Goal: Task Accomplishment & Management: Use online tool/utility

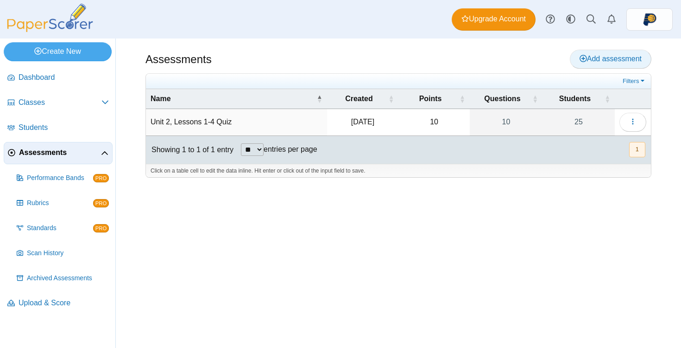
click at [582, 59] on icon at bounding box center [583, 58] width 7 height 7
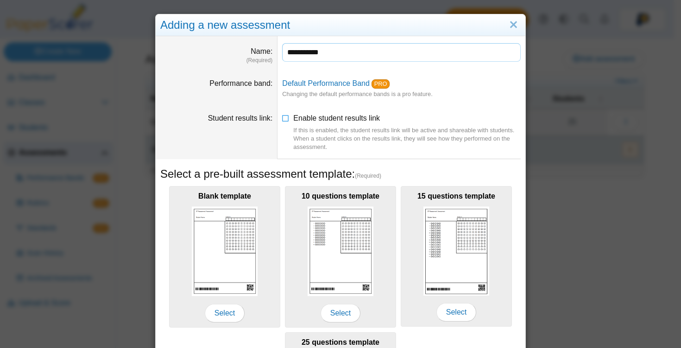
type input "**********"
click at [265, 143] on dt "Student results link" at bounding box center [217, 132] width 122 height 53
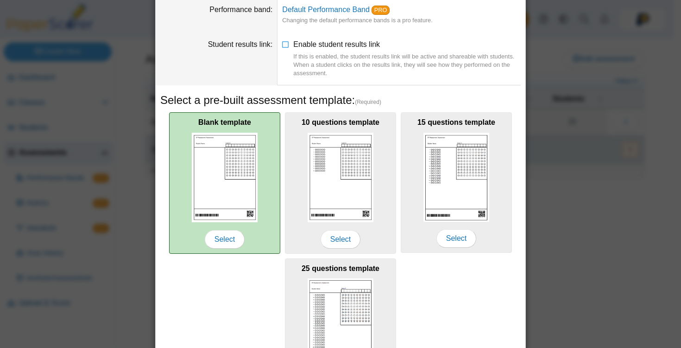
scroll to position [162, 0]
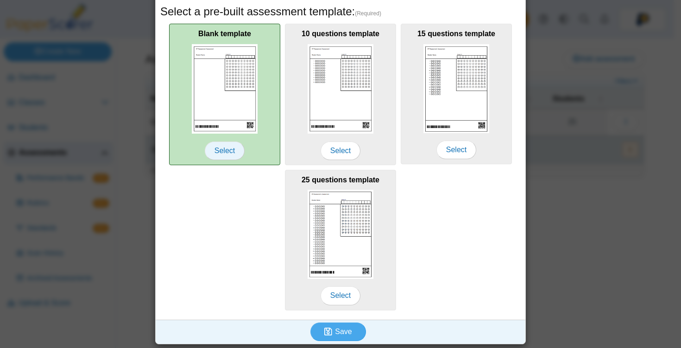
click at [231, 147] on span "Select" at bounding box center [225, 150] width 40 height 19
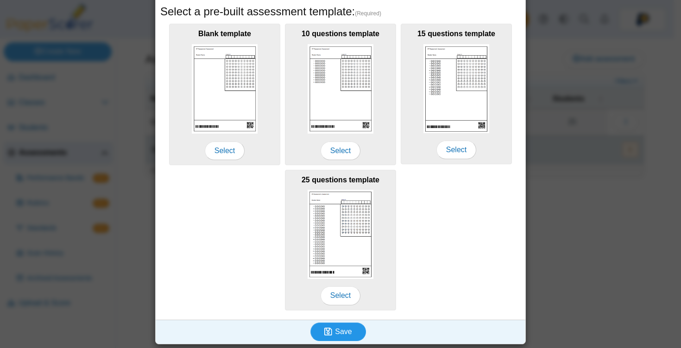
click at [324, 331] on icon "submit" at bounding box center [328, 331] width 8 height 9
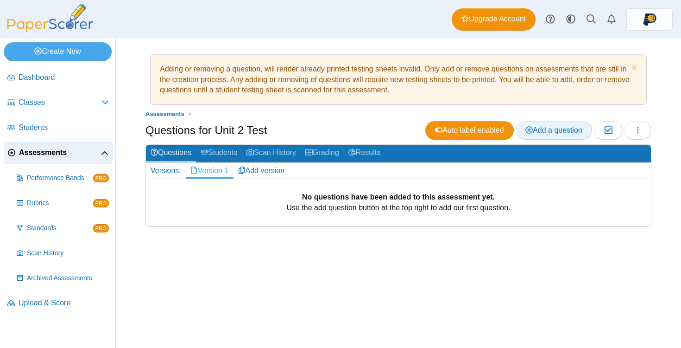
click at [535, 125] on link "Add a question" at bounding box center [554, 130] width 76 height 19
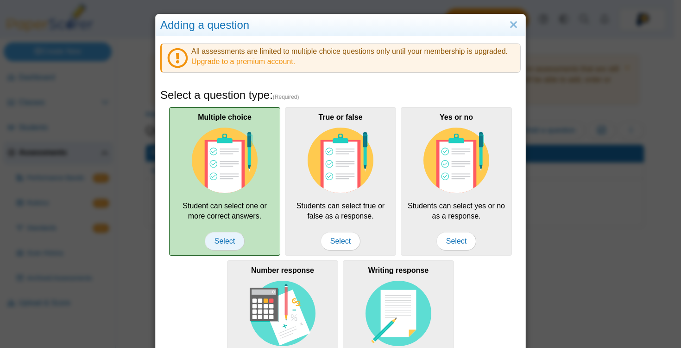
click at [226, 236] on span "Select" at bounding box center [225, 241] width 40 height 19
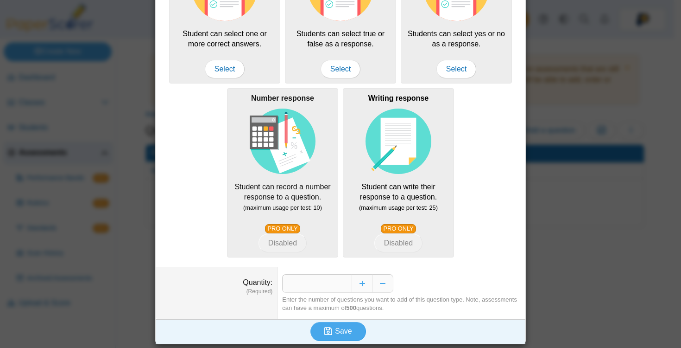
scroll to position [172, 0]
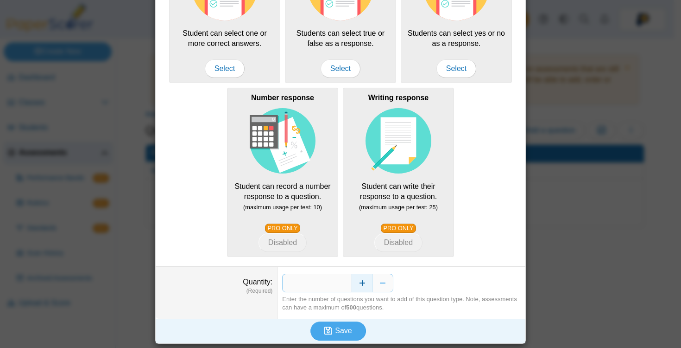
click at [357, 280] on button "Increase" at bounding box center [362, 283] width 21 height 19
click at [356, 281] on button "Increase" at bounding box center [362, 283] width 21 height 19
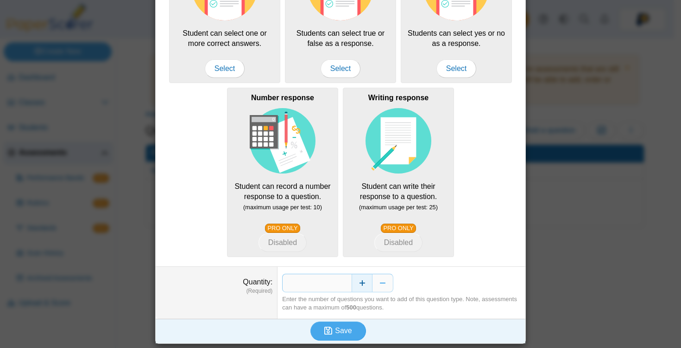
click at [356, 281] on button "Increase" at bounding box center [362, 283] width 21 height 19
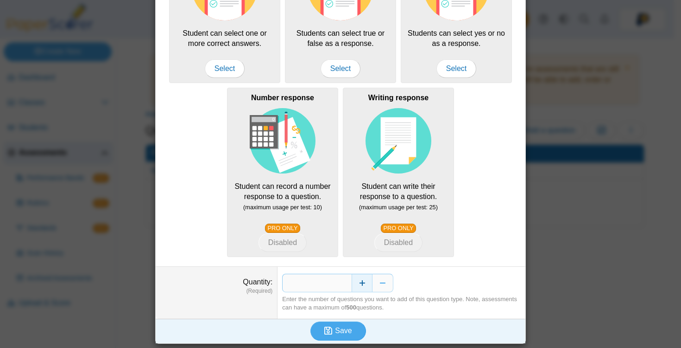
click at [357, 281] on button "Increase" at bounding box center [362, 283] width 21 height 19
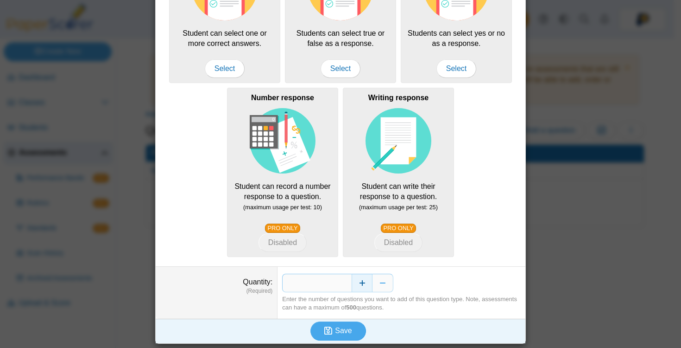
click at [357, 281] on button "Increase" at bounding box center [362, 283] width 21 height 19
click at [342, 326] on span "Save" at bounding box center [343, 330] width 17 height 8
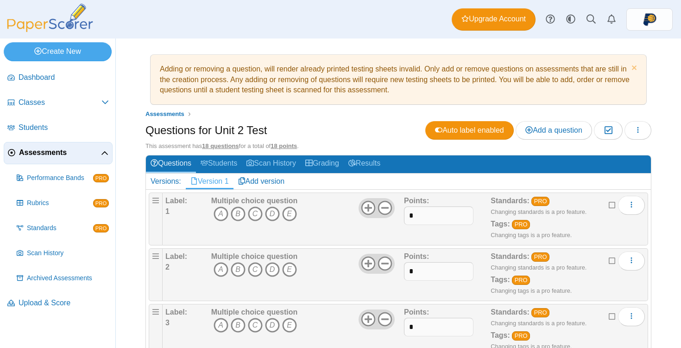
scroll to position [132, 0]
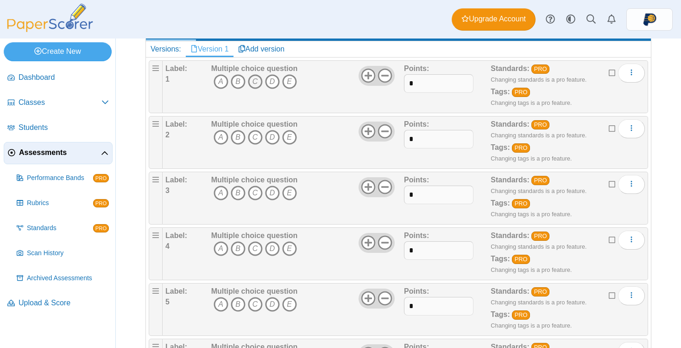
click at [254, 83] on icon "C" at bounding box center [255, 81] width 15 height 15
click at [268, 138] on icon "D" at bounding box center [272, 137] width 15 height 15
click at [239, 191] on icon "B" at bounding box center [238, 192] width 15 height 15
click at [221, 249] on icon "A" at bounding box center [221, 248] width 15 height 15
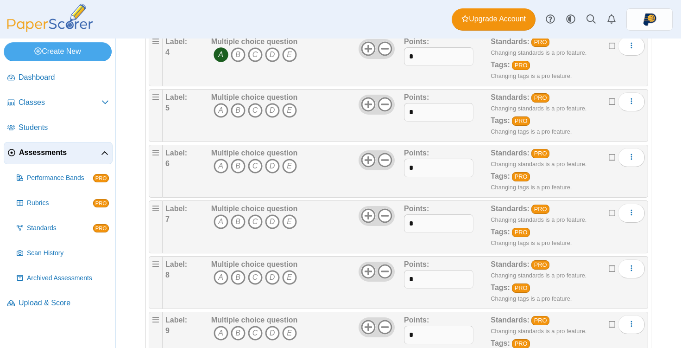
scroll to position [344, 0]
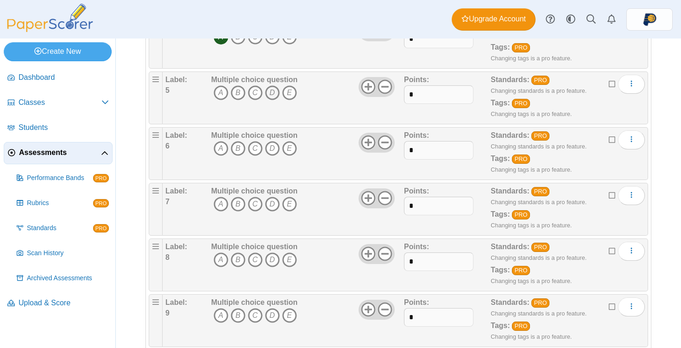
click at [273, 94] on icon "D" at bounding box center [272, 92] width 15 height 15
click at [237, 150] on icon "B" at bounding box center [238, 148] width 15 height 15
click at [253, 203] on icon "C" at bounding box center [255, 204] width 15 height 15
click at [257, 264] on icon "C" at bounding box center [255, 259] width 15 height 15
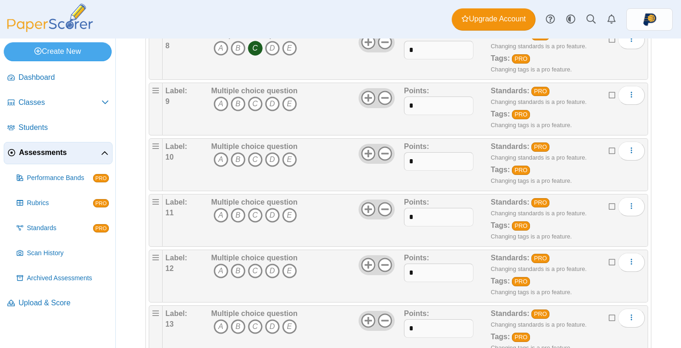
scroll to position [573, 0]
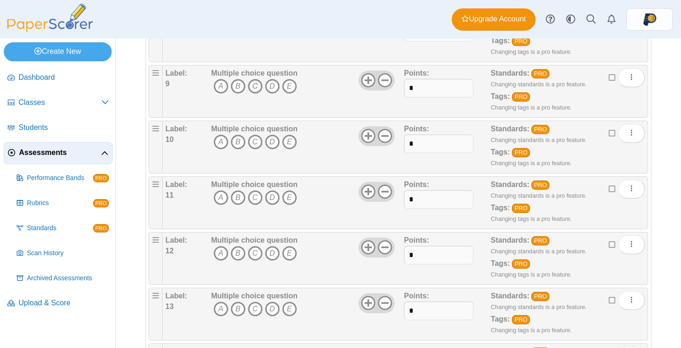
click at [255, 89] on icon "C" at bounding box center [255, 86] width 15 height 15
click at [239, 141] on icon "B" at bounding box center [238, 141] width 15 height 15
click at [276, 200] on icon "D" at bounding box center [272, 197] width 15 height 15
click at [221, 255] on icon "A" at bounding box center [221, 253] width 15 height 15
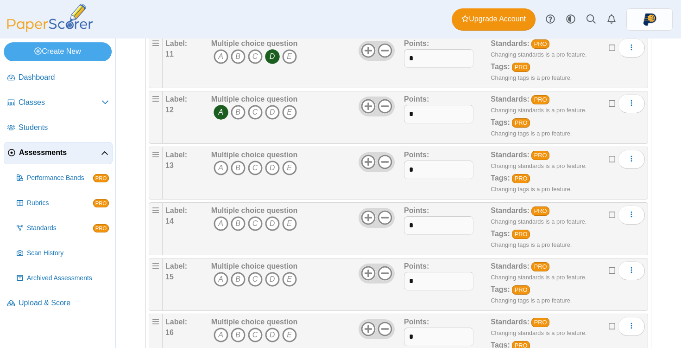
scroll to position [722, 0]
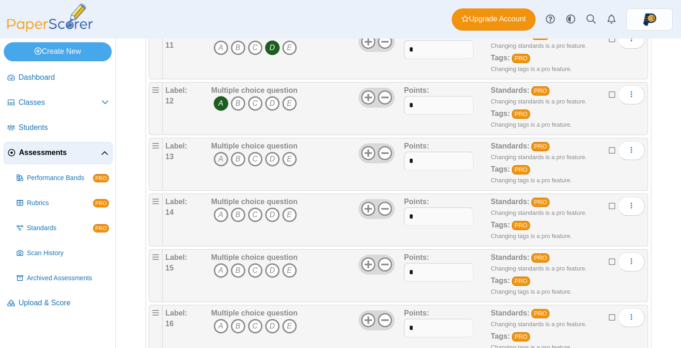
click at [219, 157] on icon "A" at bounding box center [221, 159] width 15 height 15
click at [269, 216] on icon "D" at bounding box center [272, 214] width 15 height 15
click at [221, 269] on icon "A" at bounding box center [221, 270] width 15 height 15
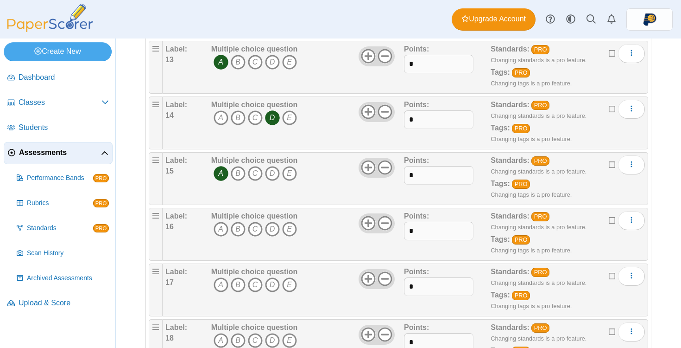
scroll to position [865, 0]
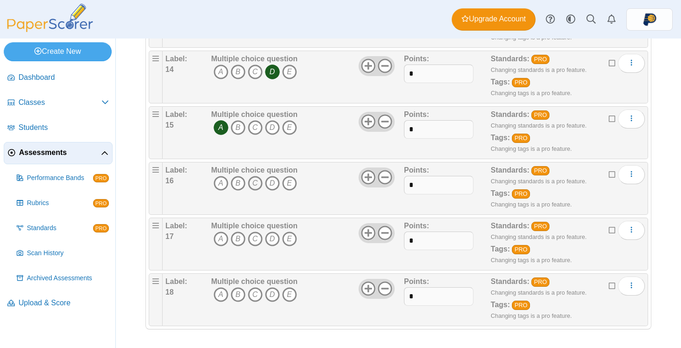
click at [252, 183] on icon "C" at bounding box center [255, 183] width 15 height 15
click at [220, 241] on icon "A" at bounding box center [221, 238] width 15 height 15
click at [237, 295] on icon "B" at bounding box center [238, 294] width 15 height 15
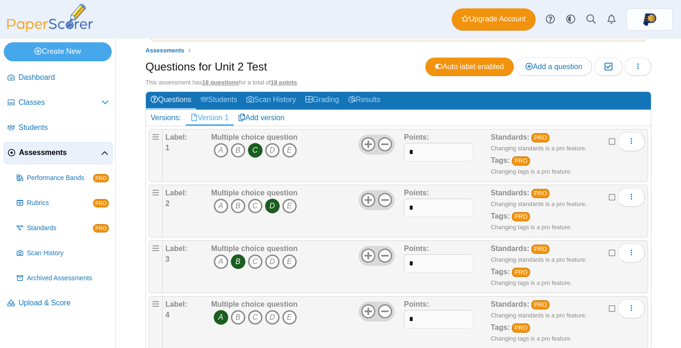
scroll to position [0, 0]
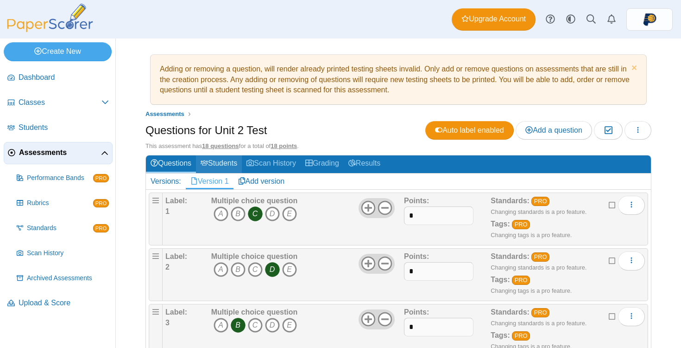
click at [223, 164] on link "Students" at bounding box center [219, 163] width 46 height 17
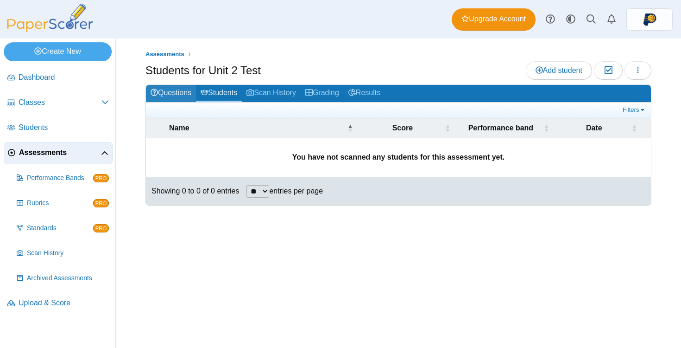
click at [183, 88] on link "Questions" at bounding box center [171, 93] width 50 height 17
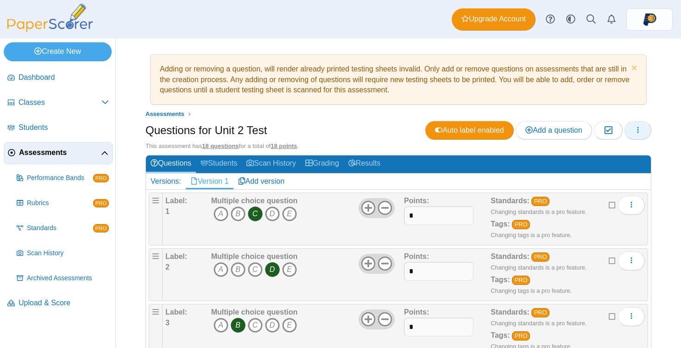
click at [635, 132] on button "button" at bounding box center [638, 130] width 27 height 19
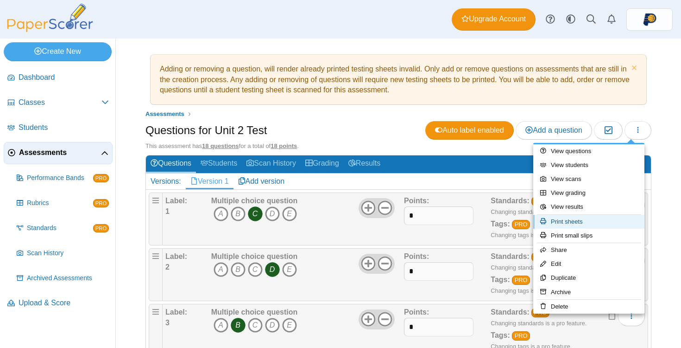
click at [584, 223] on link "Print sheets" at bounding box center [589, 222] width 111 height 14
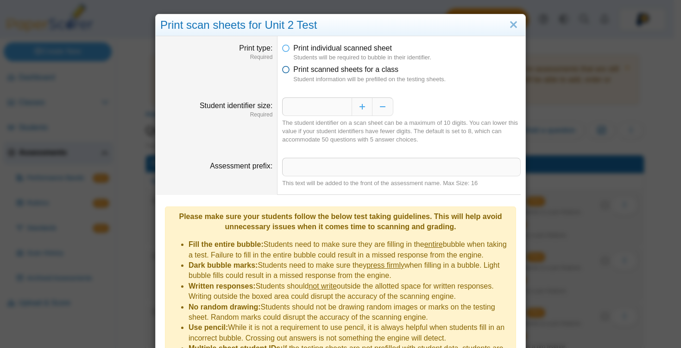
click at [285, 71] on icon at bounding box center [285, 67] width 7 height 6
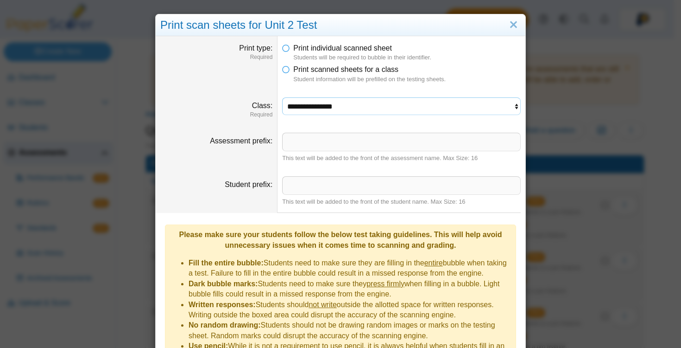
select select "**********"
click option "**********" at bounding box center [0, 0] width 0 height 0
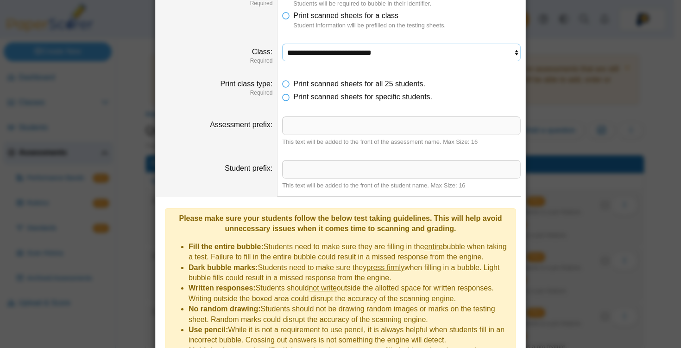
scroll to position [122, 0]
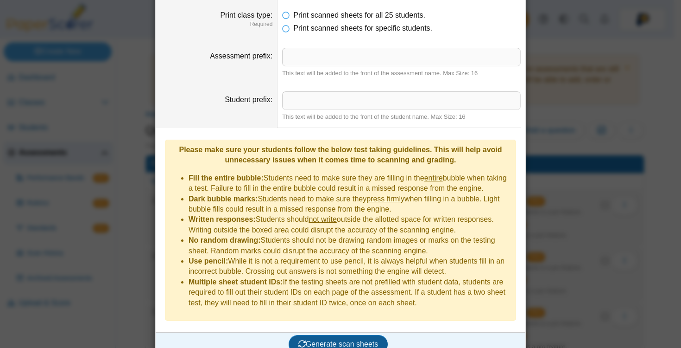
click at [346, 340] on span "Generate scan sheets" at bounding box center [339, 344] width 80 height 8
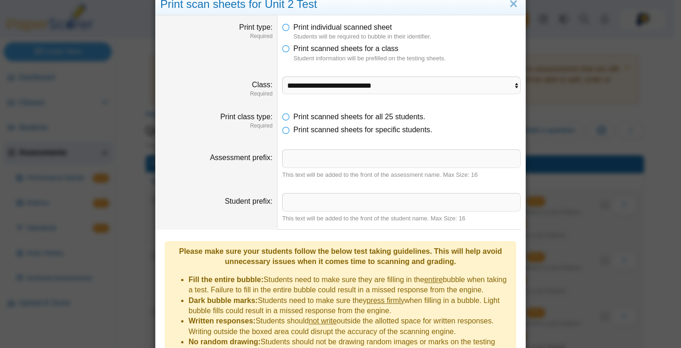
scroll to position [0, 0]
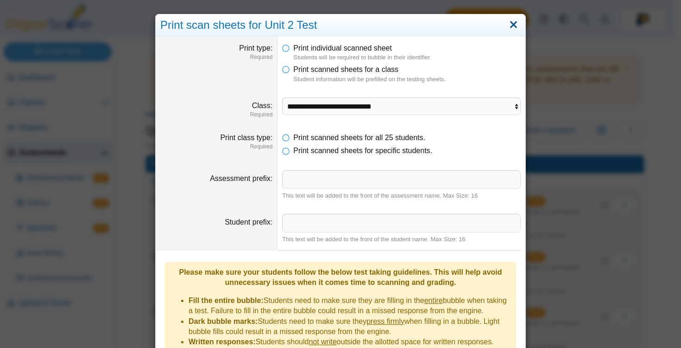
click at [511, 27] on link "Close" at bounding box center [514, 25] width 14 height 16
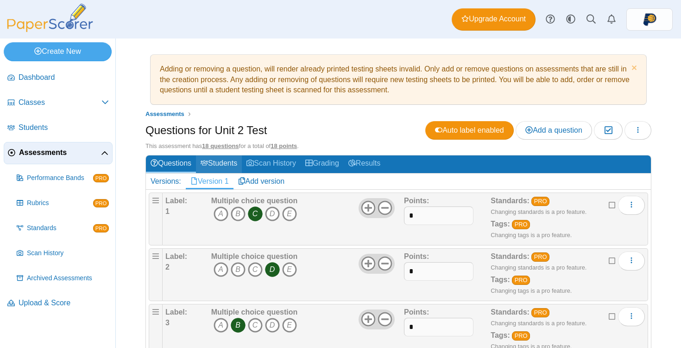
click at [236, 164] on link "Students" at bounding box center [219, 163] width 46 height 17
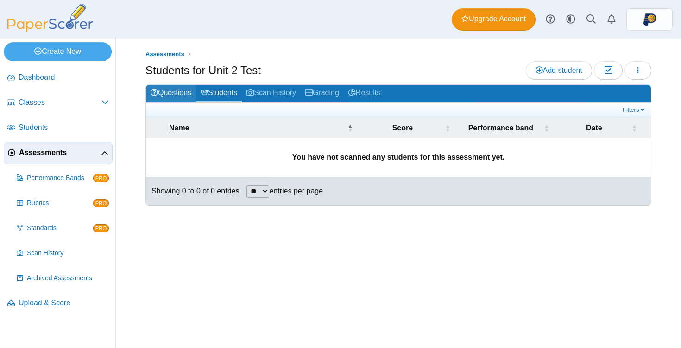
click at [178, 89] on link "Questions" at bounding box center [171, 93] width 50 height 17
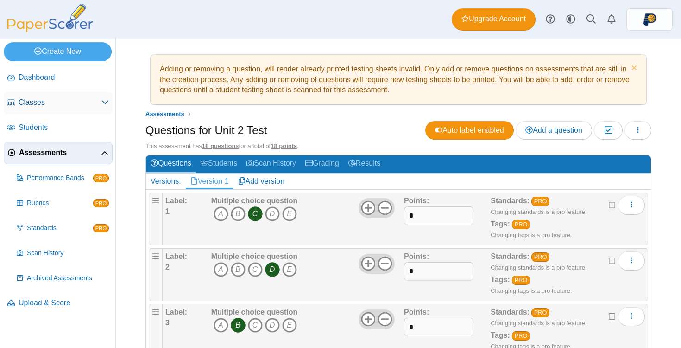
click at [56, 111] on link "Classes" at bounding box center [58, 103] width 109 height 22
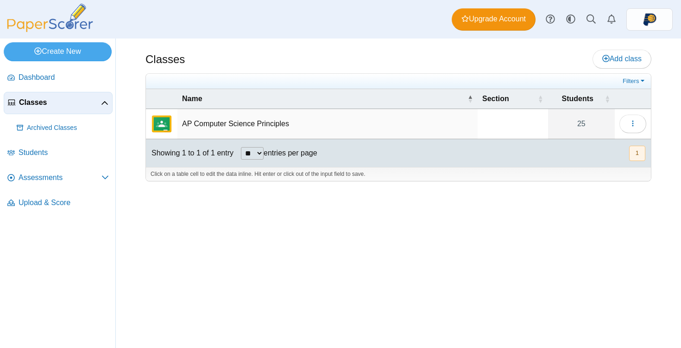
click at [237, 126] on td "AP Computer Science Principles" at bounding box center [328, 124] width 300 height 30
click at [160, 124] on img "External class connected through Google Classroom" at bounding box center [162, 124] width 22 height 22
click at [334, 126] on td "AP Computer Science Principles" at bounding box center [328, 124] width 300 height 30
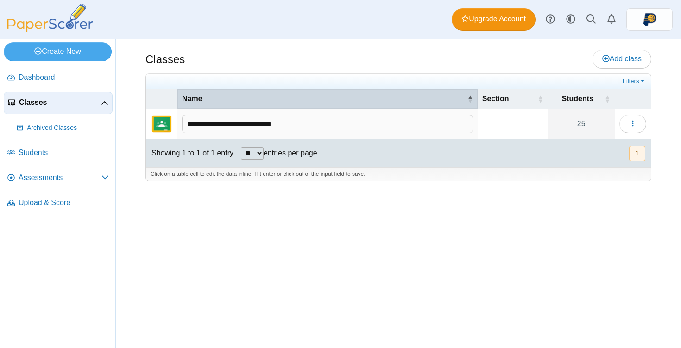
click at [352, 91] on th "Name" at bounding box center [328, 99] width 300 height 20
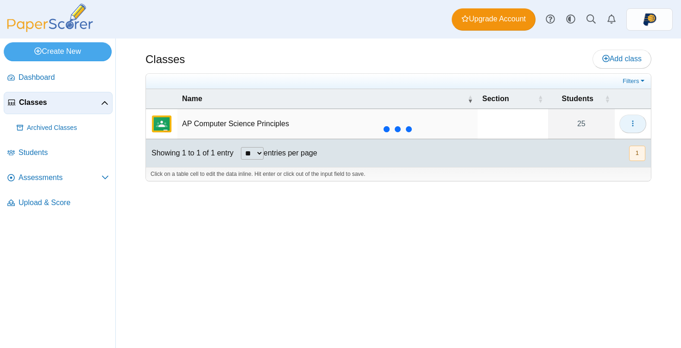
click at [630, 125] on icon "button" at bounding box center [633, 123] width 7 height 7
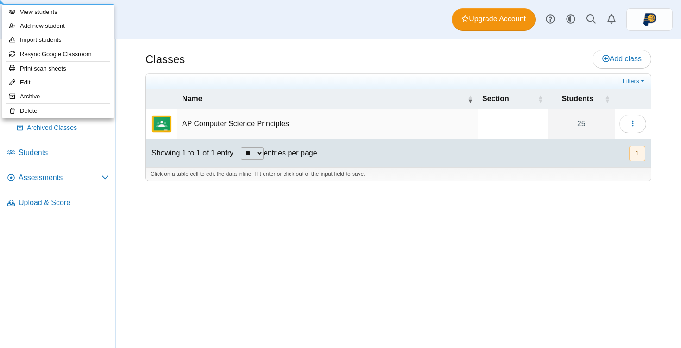
click at [664, 118] on div "Classes Add class Filters 25" at bounding box center [399, 192] width 566 height 309
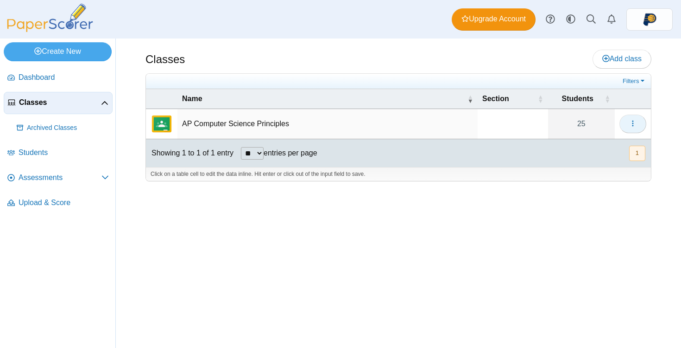
click at [639, 123] on button "button" at bounding box center [633, 124] width 27 height 19
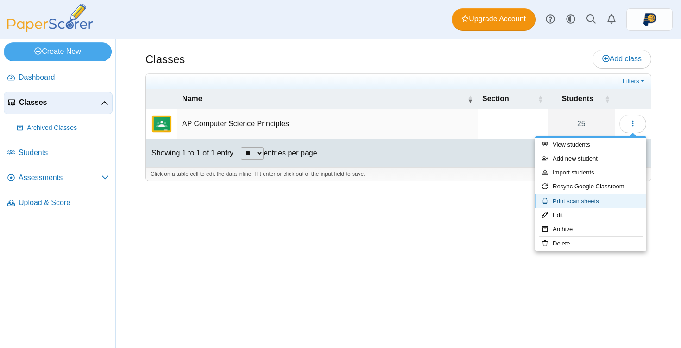
click at [604, 203] on link "Print scan sheets" at bounding box center [590, 201] width 111 height 14
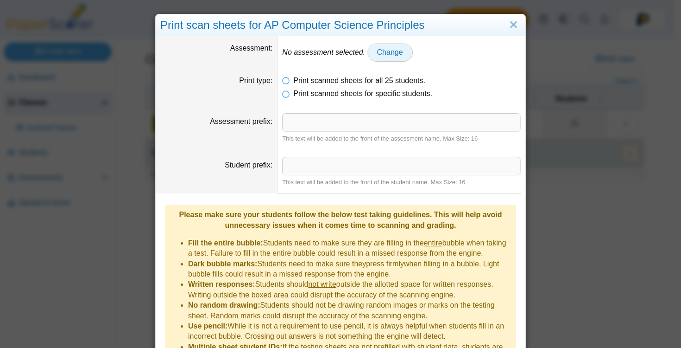
click at [397, 54] on span "Change" at bounding box center [390, 52] width 26 height 8
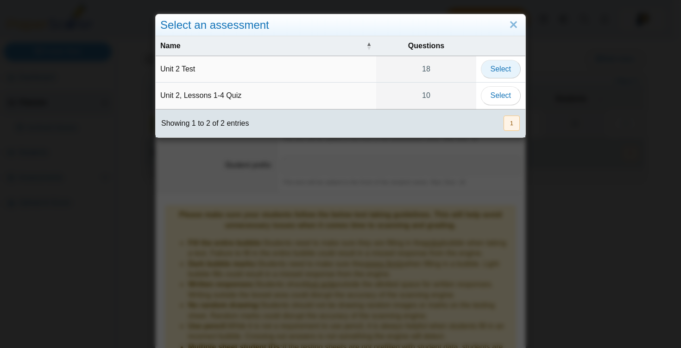
click at [498, 67] on span "Select" at bounding box center [501, 69] width 20 height 8
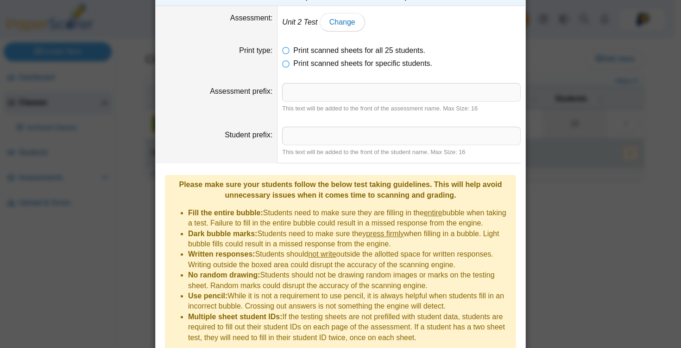
scroll to position [64, 0]
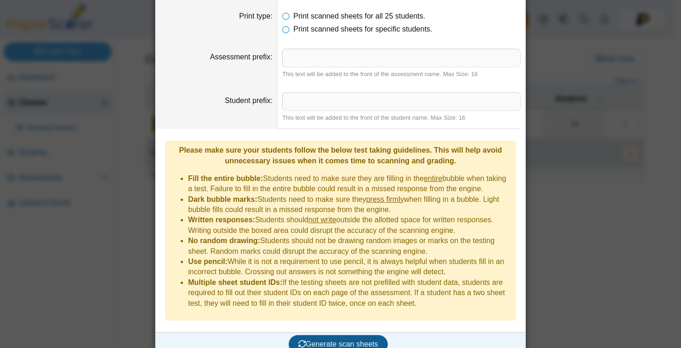
click at [337, 340] on span "Generate scan sheets" at bounding box center [339, 344] width 80 height 8
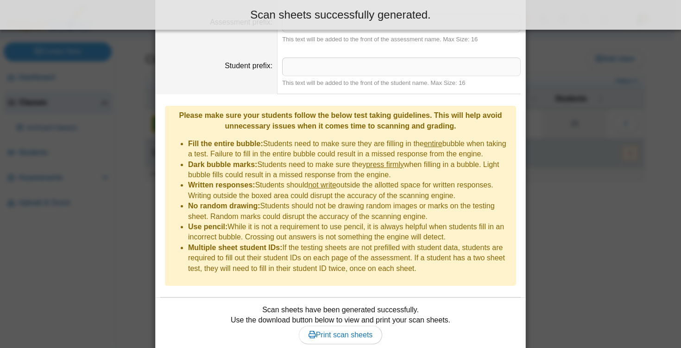
scroll to position [118, 0]
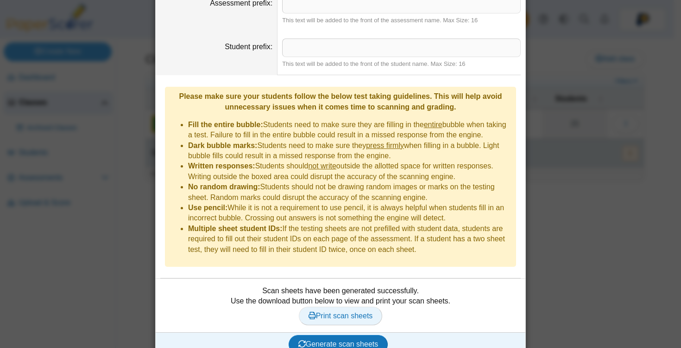
click at [332, 312] on span "Print scan sheets" at bounding box center [341, 316] width 64 height 8
